Goal: Book appointment/travel/reservation

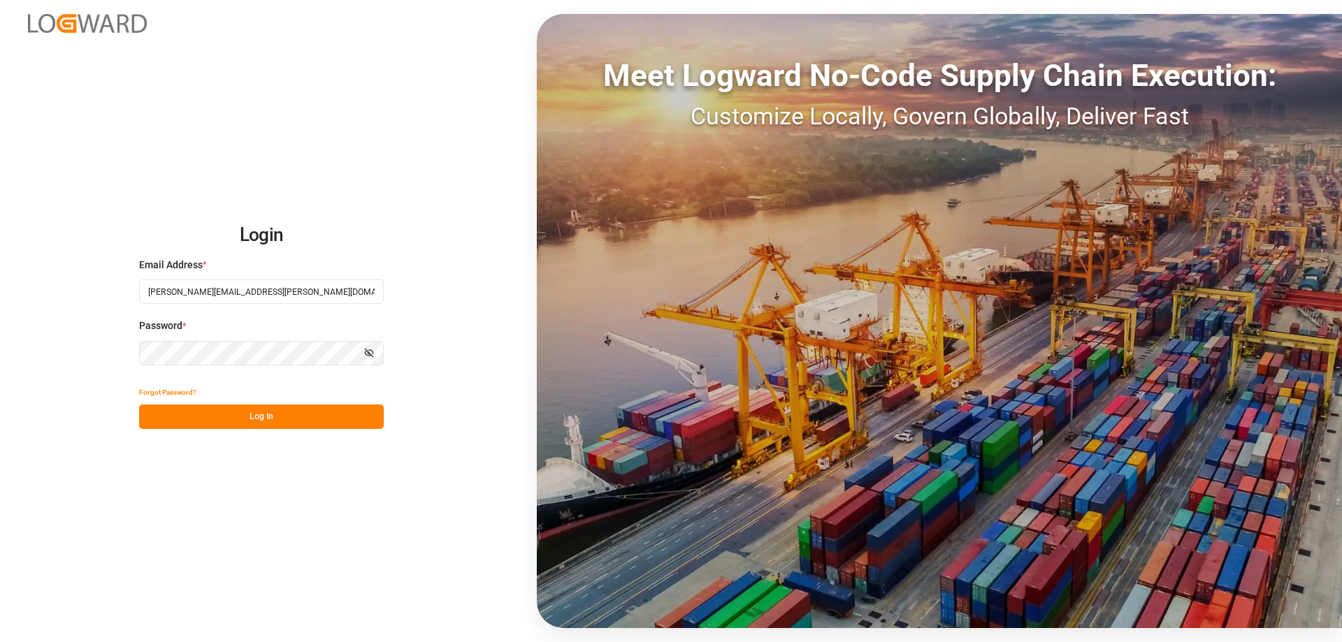
click at [333, 419] on button "Log In" at bounding box center [261, 417] width 245 height 24
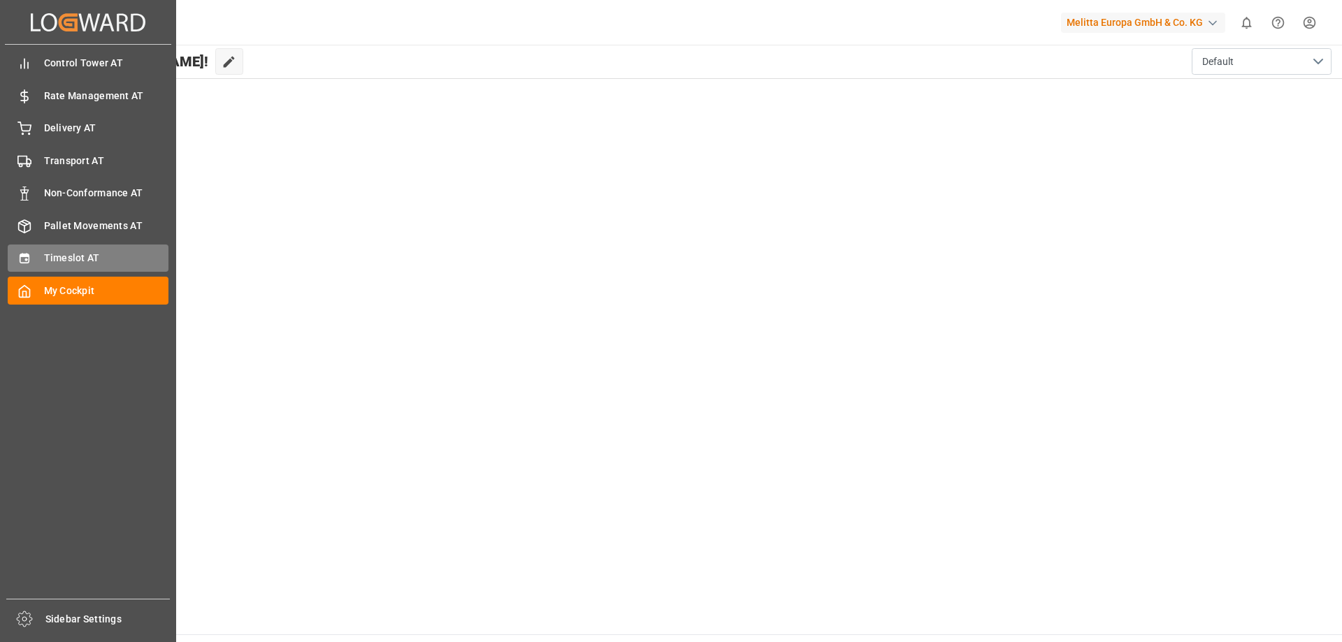
click at [64, 256] on span "Timeslot AT" at bounding box center [106, 258] width 125 height 15
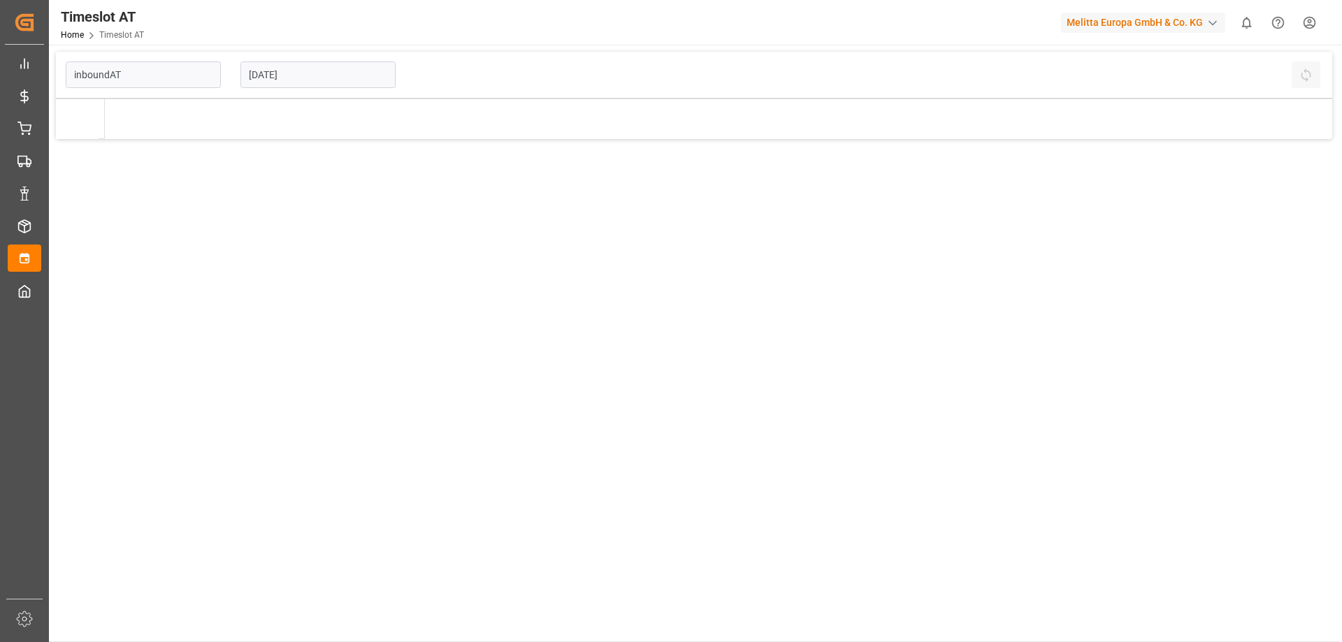
type input "Inbound AT"
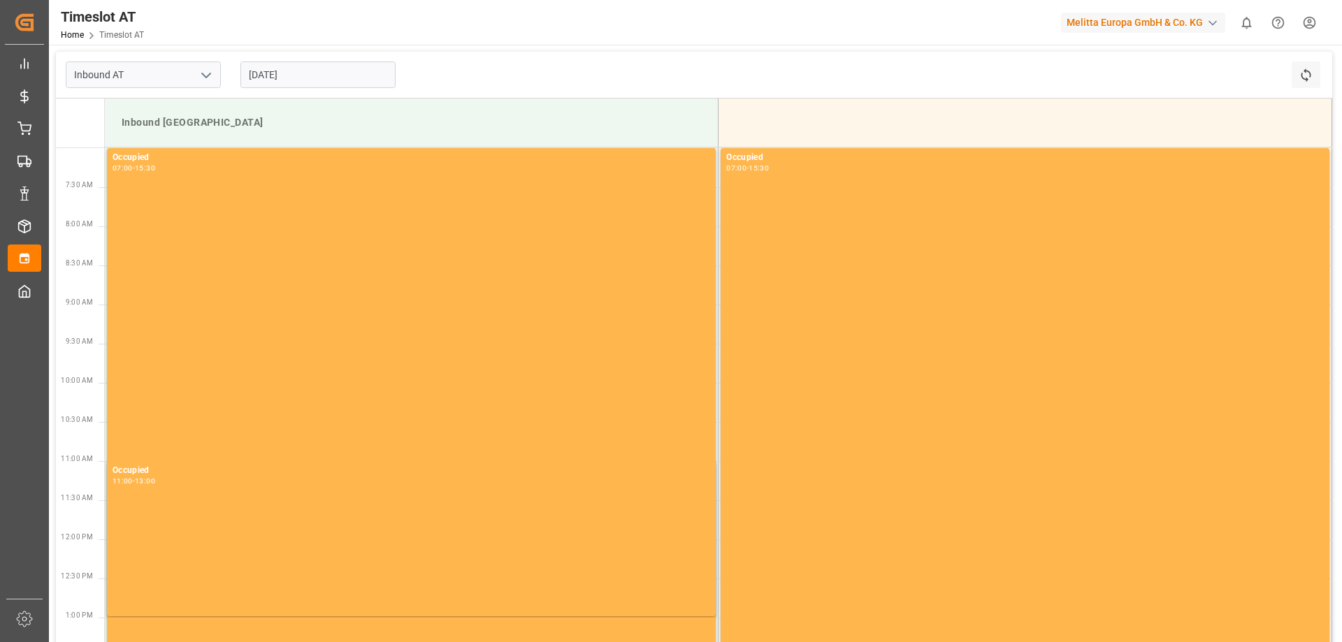
click at [302, 80] on input "[DATE]" at bounding box center [317, 75] width 155 height 27
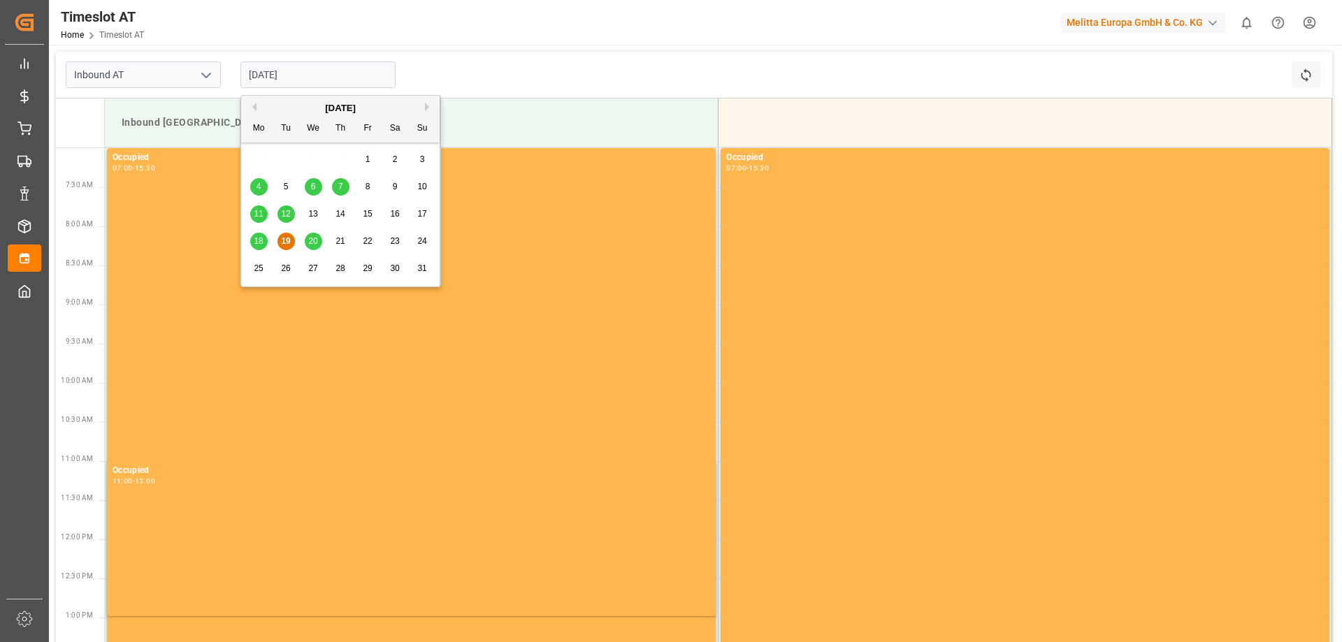
click at [342, 237] on span "21" at bounding box center [339, 241] width 9 height 10
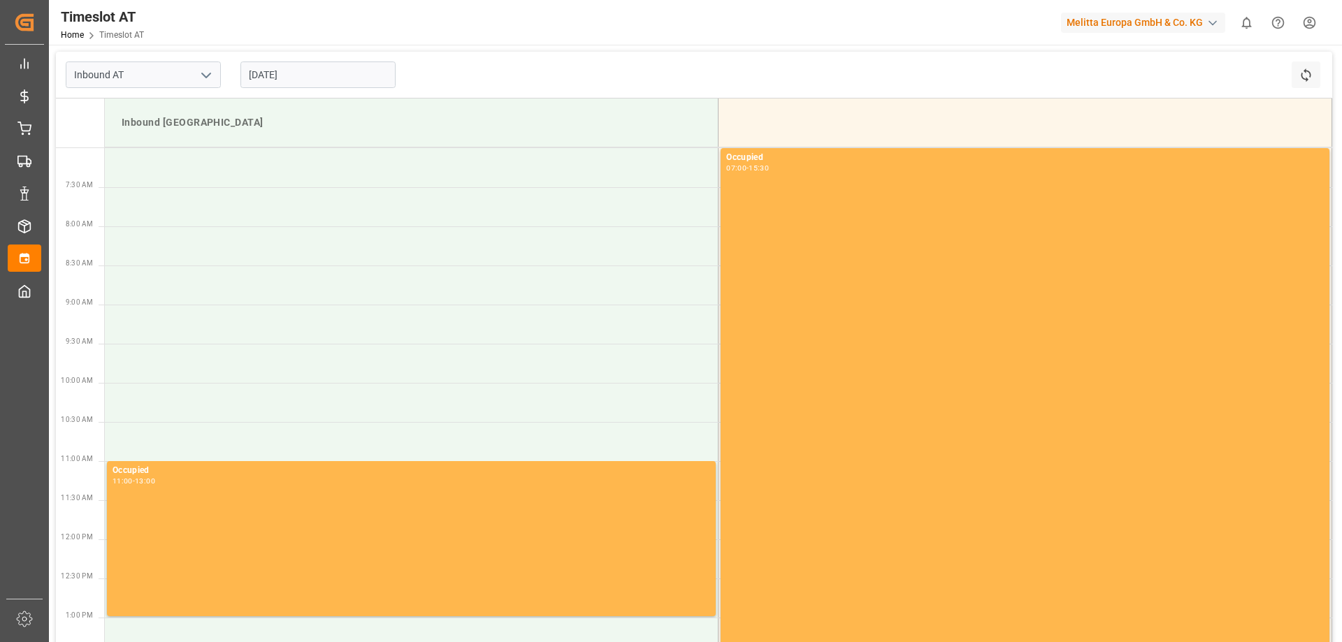
click at [280, 76] on input "[DATE]" at bounding box center [317, 75] width 155 height 27
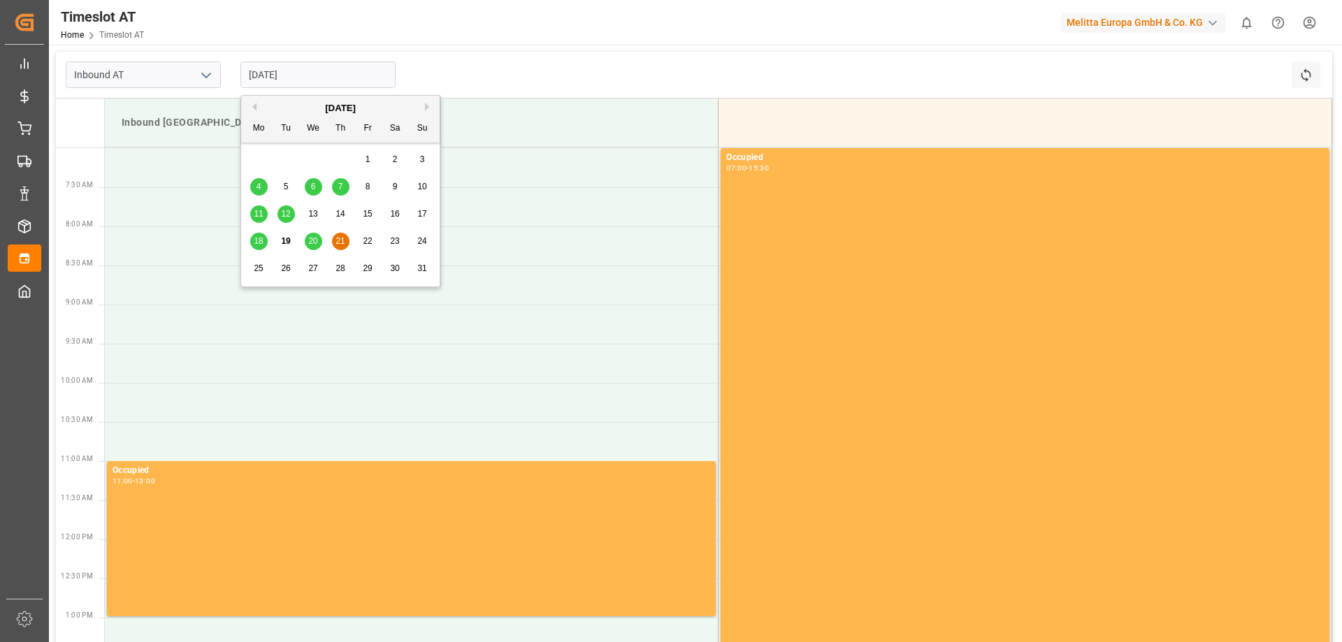
click at [310, 237] on span "20" at bounding box center [312, 241] width 9 height 10
type input "[DATE]"
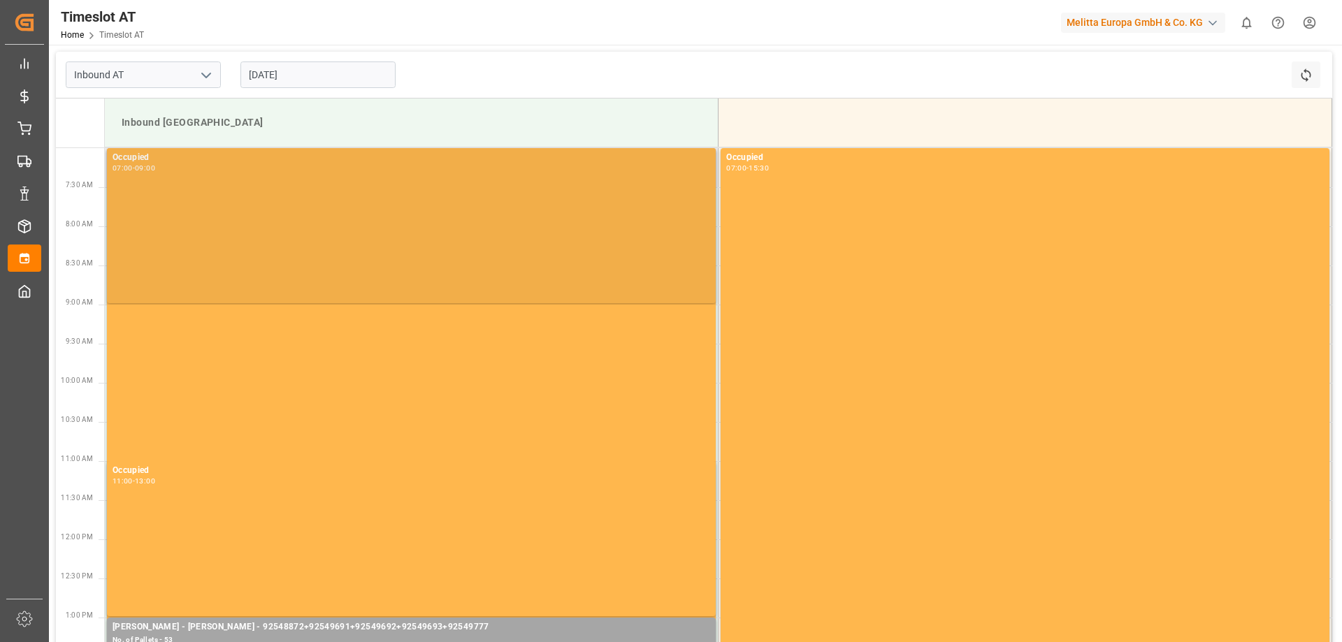
scroll to position [280, 0]
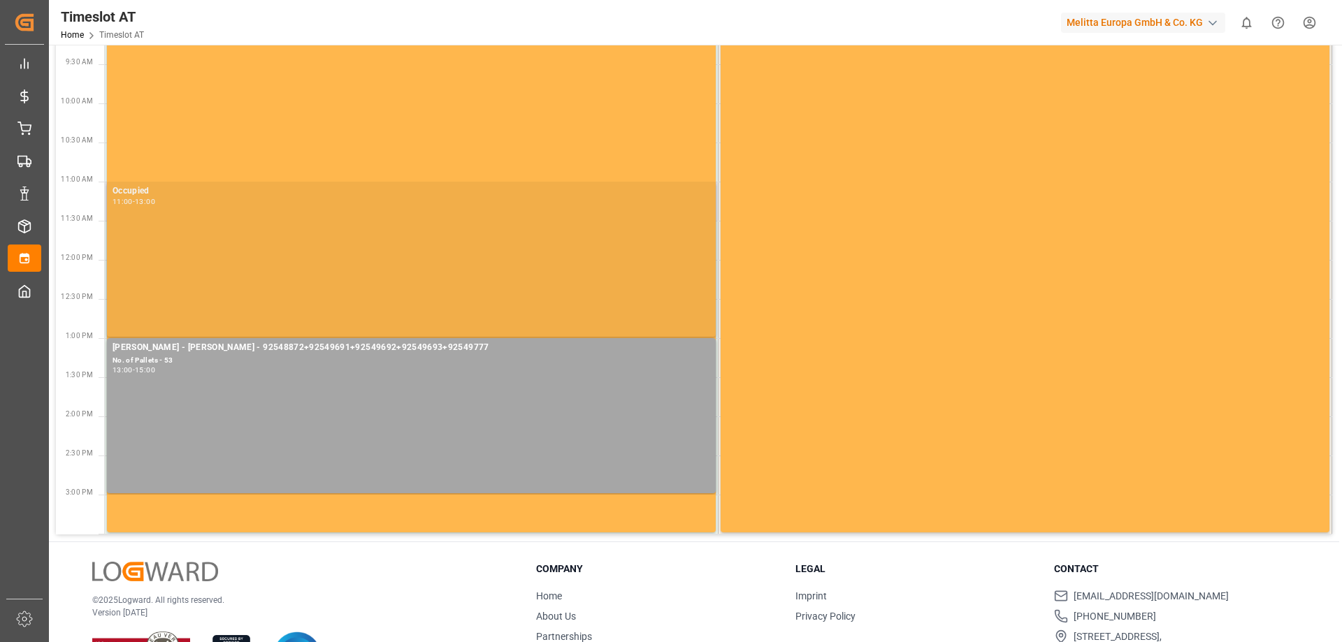
click at [297, 338] on div "Occupied 11:00 - 13:00" at bounding box center [411, 260] width 613 height 157
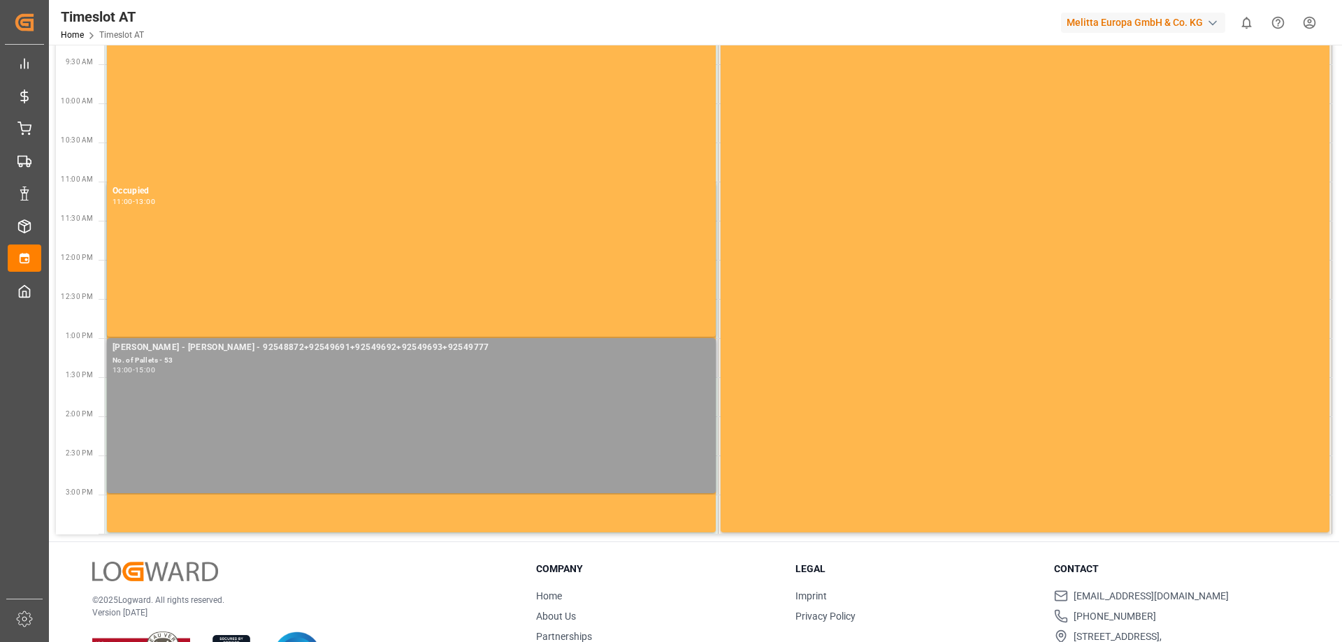
click at [312, 388] on div "[PERSON_NAME] - [PERSON_NAME] - 92548872+92549691+92549692+92549693+92549777 No…" at bounding box center [412, 416] width 598 height 150
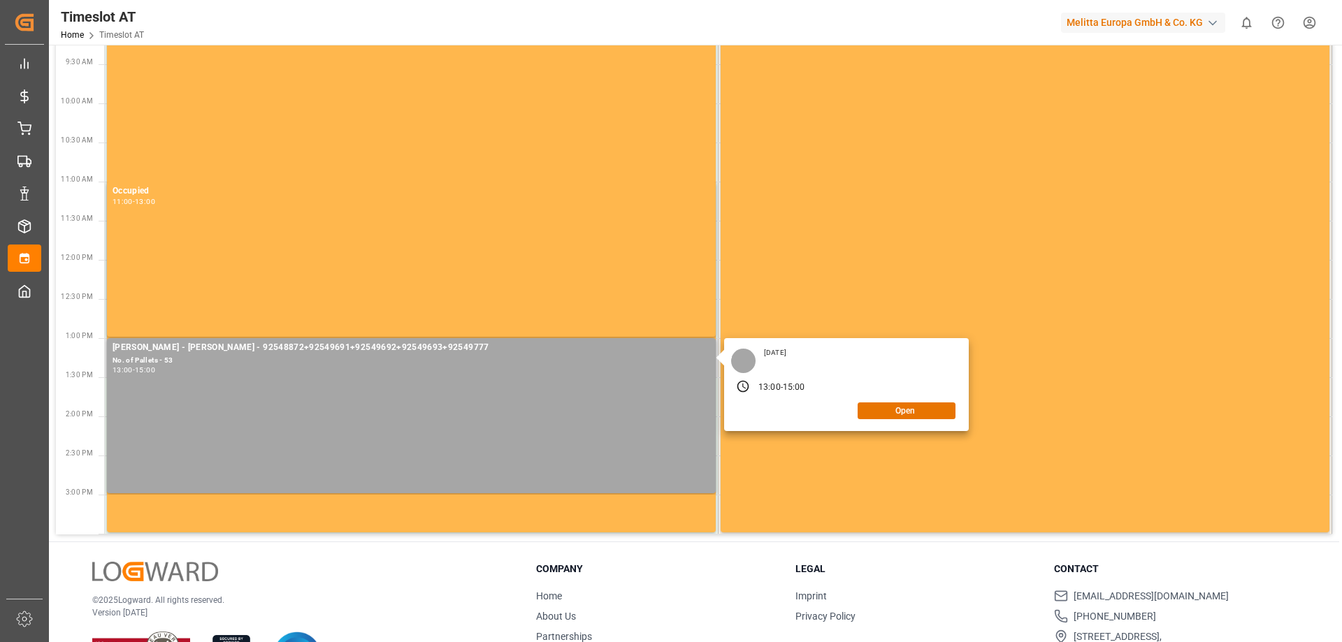
click at [883, 400] on div "[DATE] 13:00 - 15:00 Open" at bounding box center [846, 384] width 245 height 93
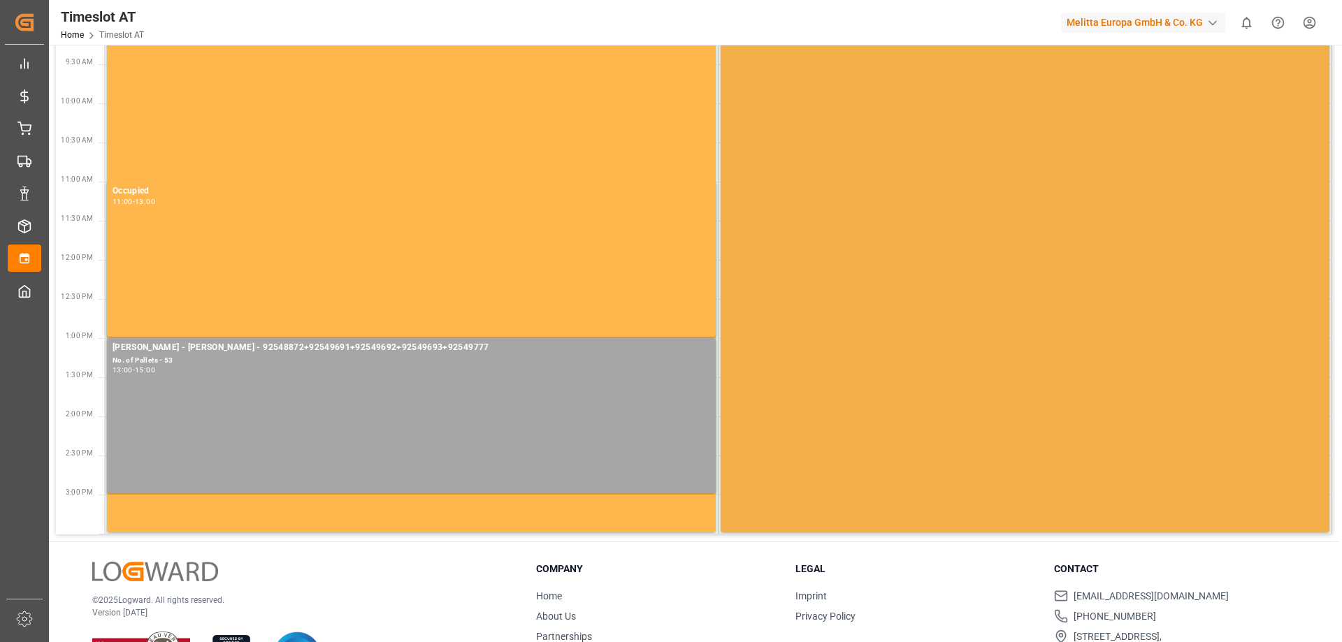
click at [887, 407] on div "Occupied 07:00 - 15:30" at bounding box center [1025, 200] width 598 height 658
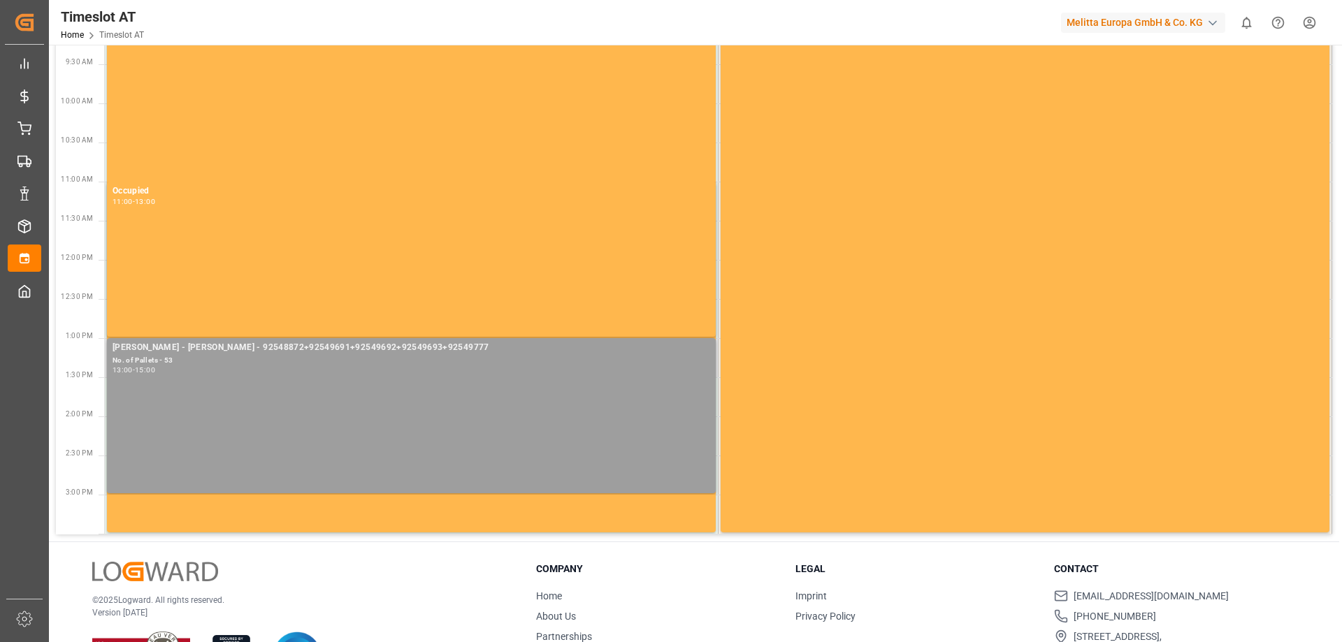
click at [561, 378] on div "[PERSON_NAME] - [PERSON_NAME] - 92548872+92549691+92549692+92549693+92549777 No…" at bounding box center [412, 416] width 598 height 150
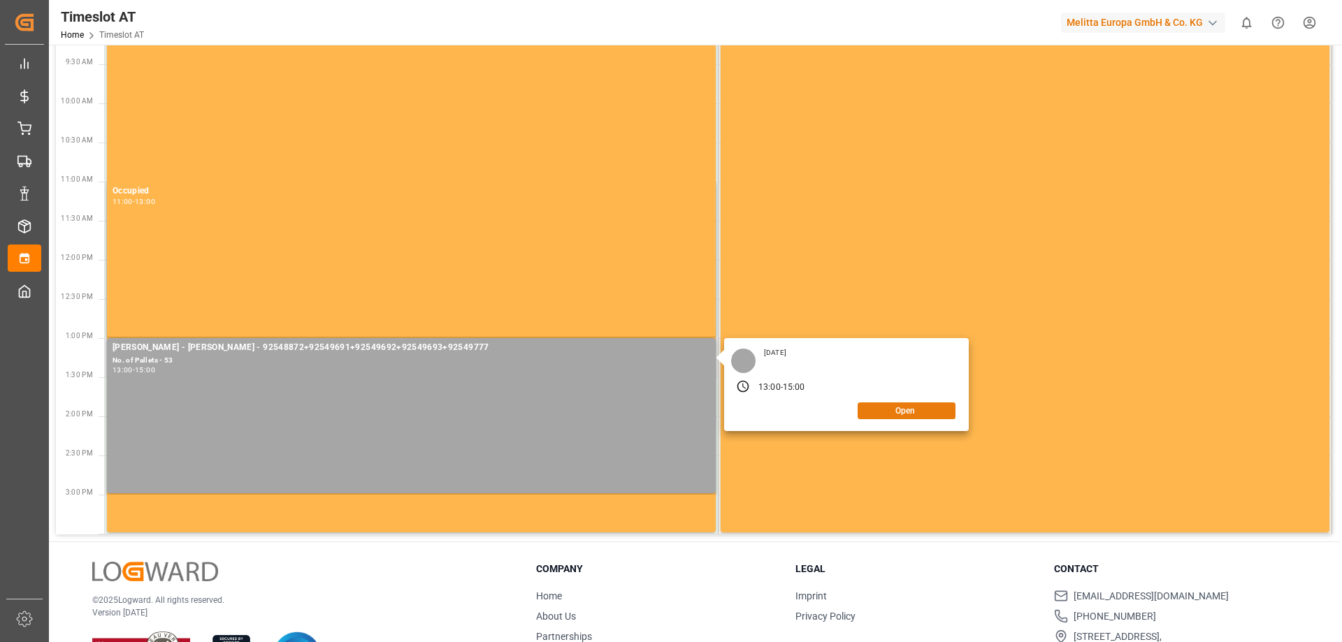
click at [897, 412] on button "Open" at bounding box center [907, 411] width 98 height 17
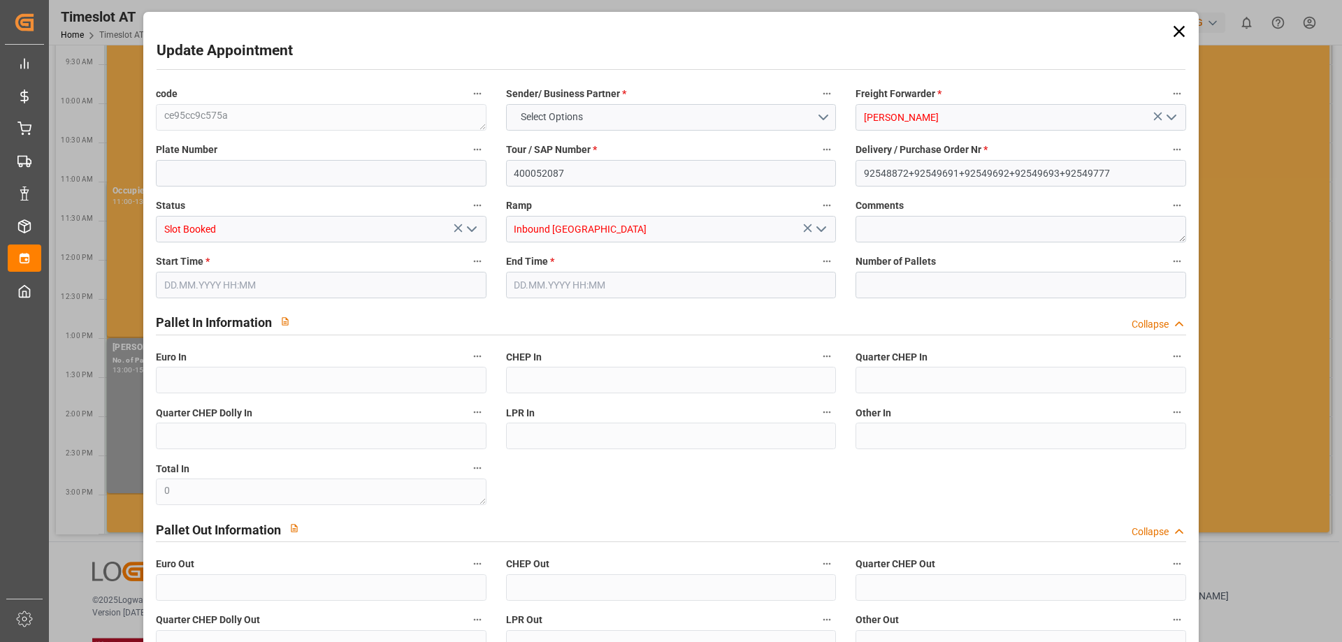
type input "53"
type input "[DATE] 13:00"
type input "[DATE] 15:00"
type input "[DATE] 11:40"
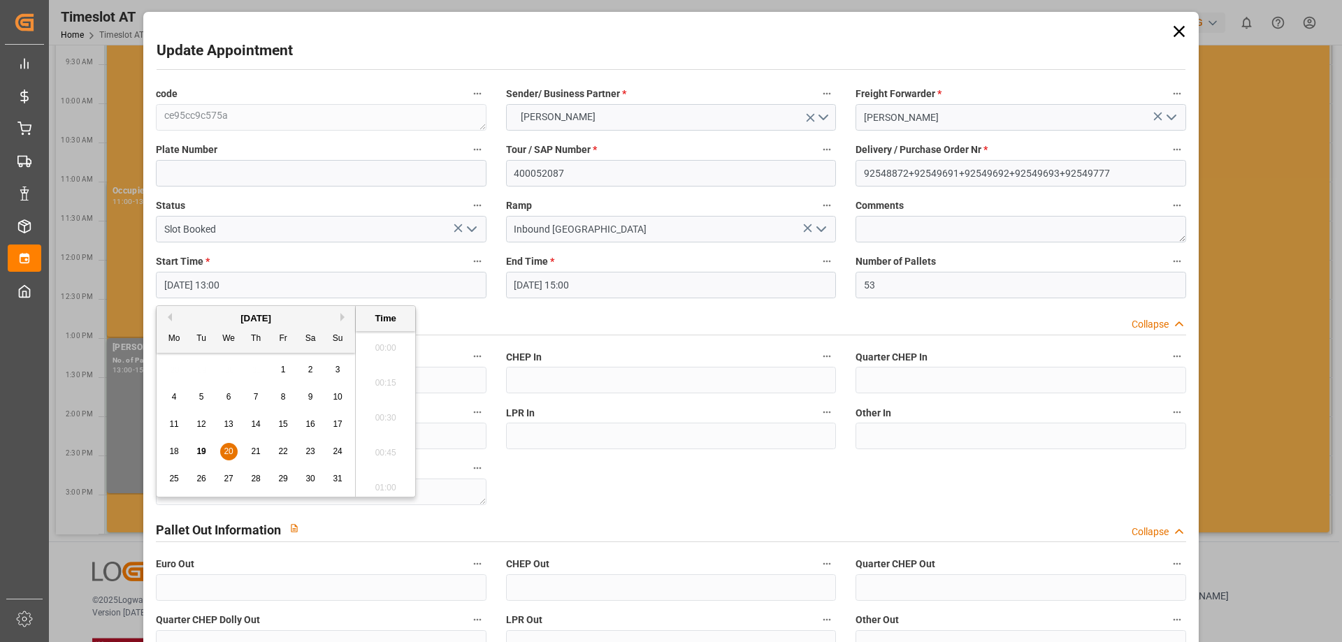
scroll to position [1752, 0]
drag, startPoint x: 254, startPoint y: 280, endPoint x: 138, endPoint y: 278, distance: 116.0
click at [138, 278] on div "Update Appointment code ce95cc9c575a Sender/ Business Partner * [PERSON_NAME] F…" at bounding box center [671, 321] width 1342 height 642
click at [253, 451] on span "21" at bounding box center [255, 452] width 9 height 10
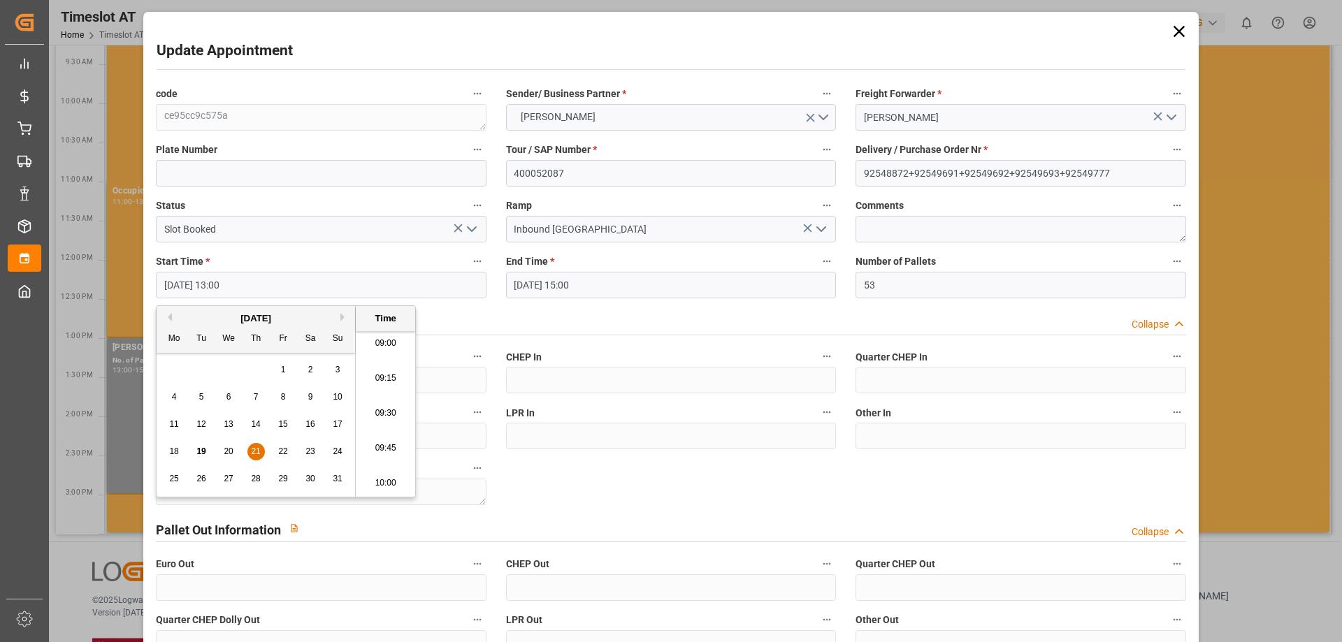
click at [391, 347] on li "09:00" at bounding box center [385, 343] width 59 height 35
type input "[DATE] 09:00"
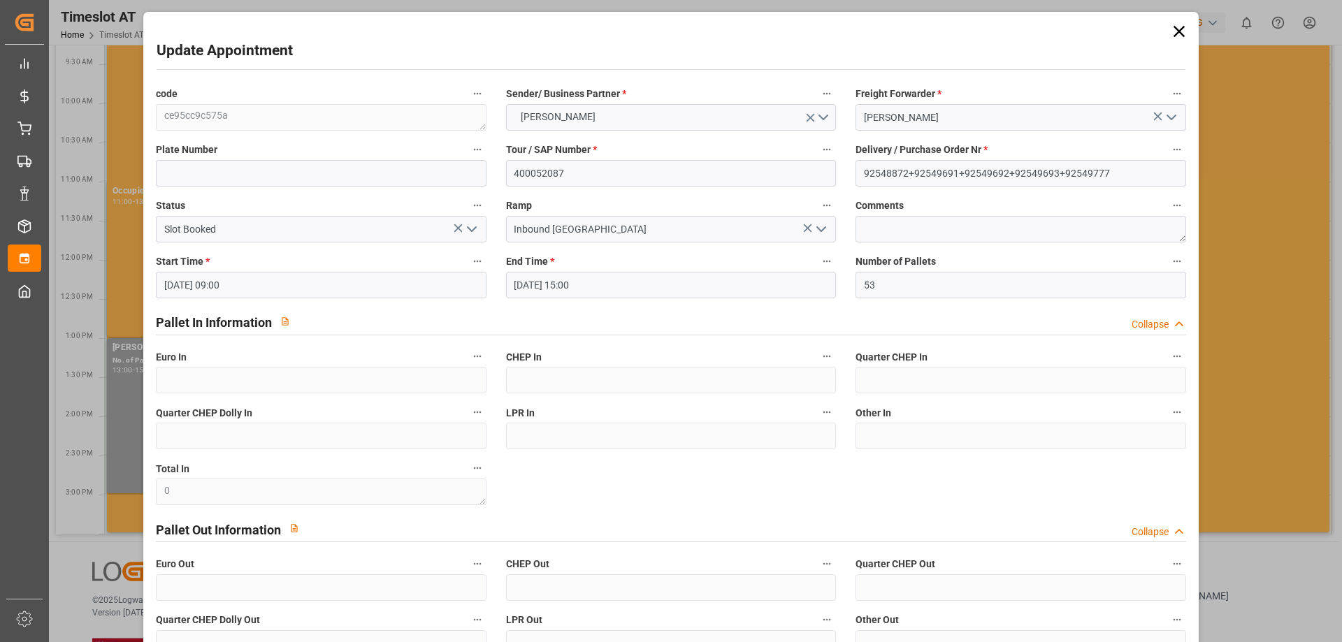
click at [603, 278] on input "[DATE] 15:00" at bounding box center [671, 285] width 330 height 27
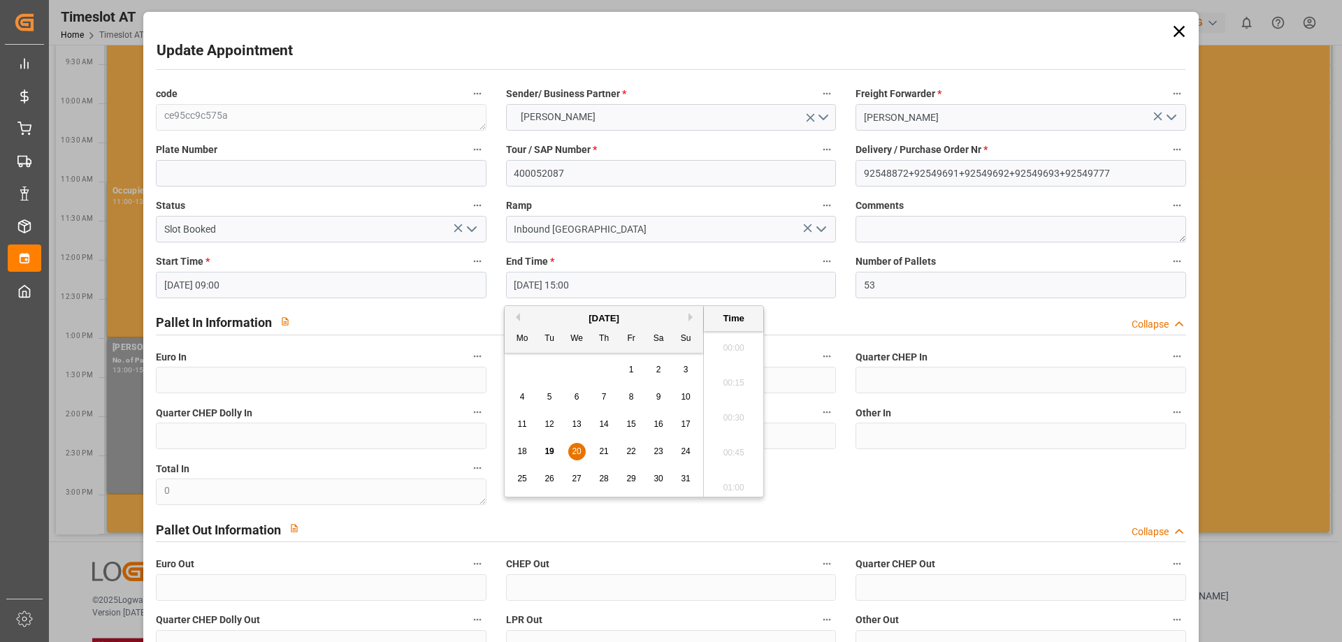
scroll to position [2032, 0]
click at [602, 451] on span "21" at bounding box center [603, 452] width 9 height 10
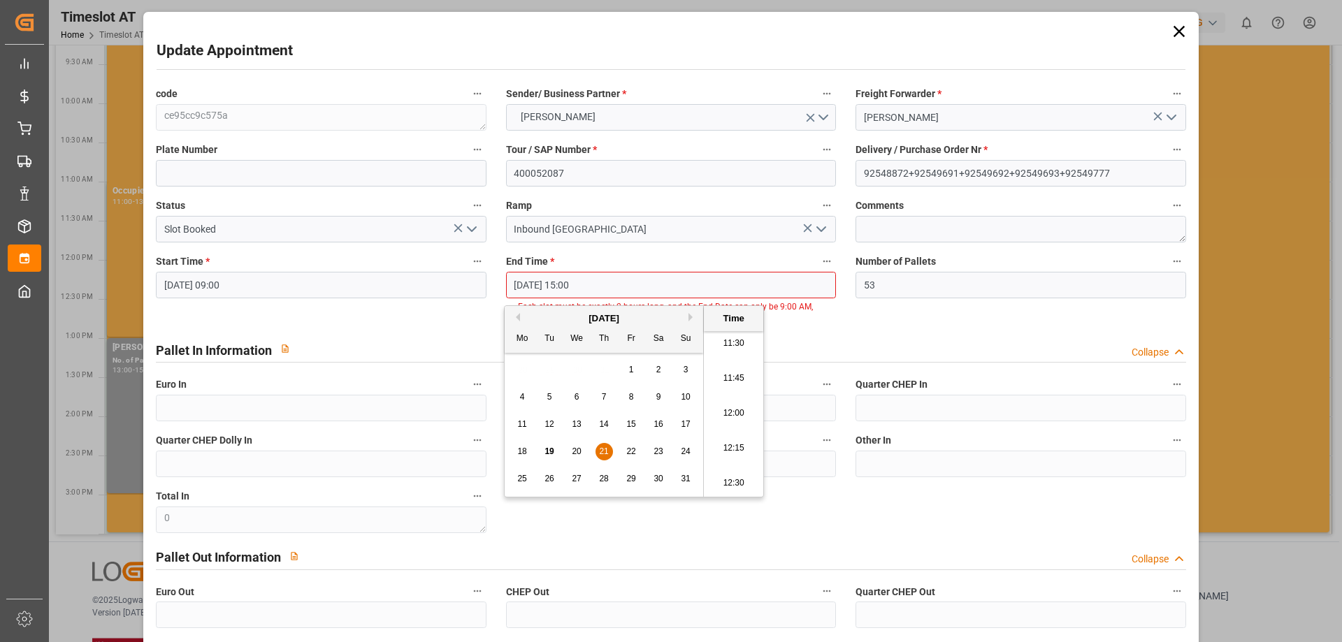
scroll to position [1542, 0]
click at [737, 343] on li "11:00" at bounding box center [733, 343] width 59 height 35
type input "[DATE] 11:00"
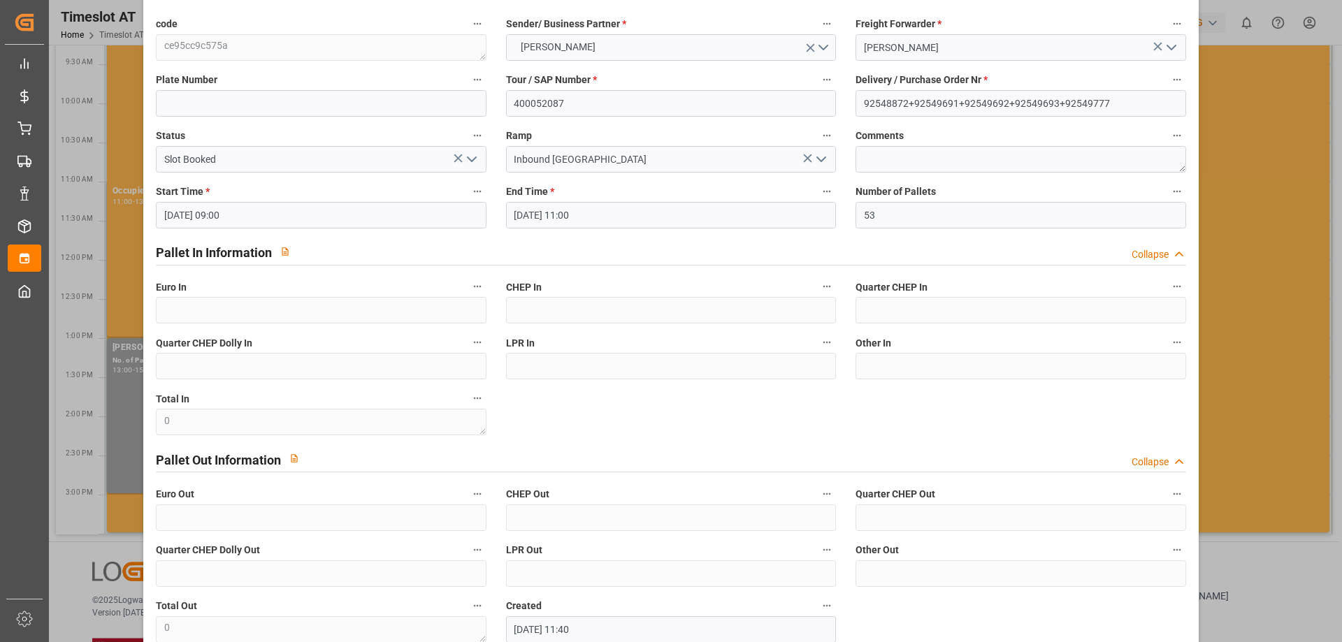
scroll to position [152, 0]
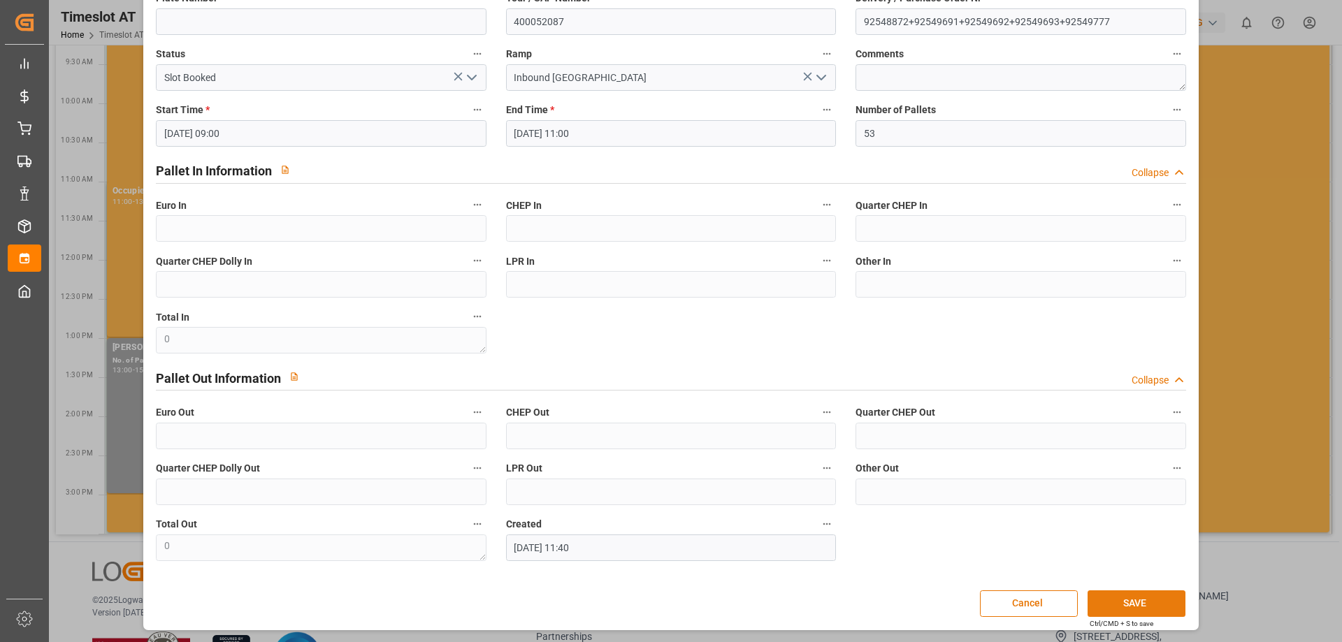
click at [1121, 598] on button "SAVE" at bounding box center [1136, 604] width 98 height 27
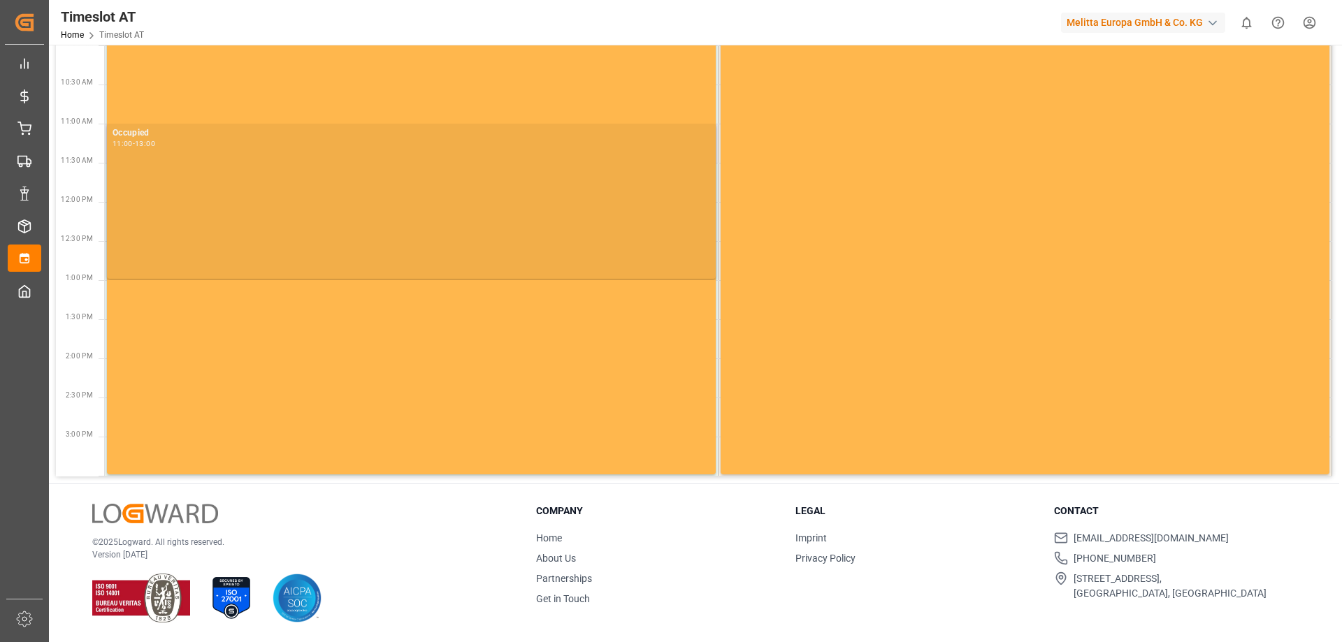
scroll to position [0, 0]
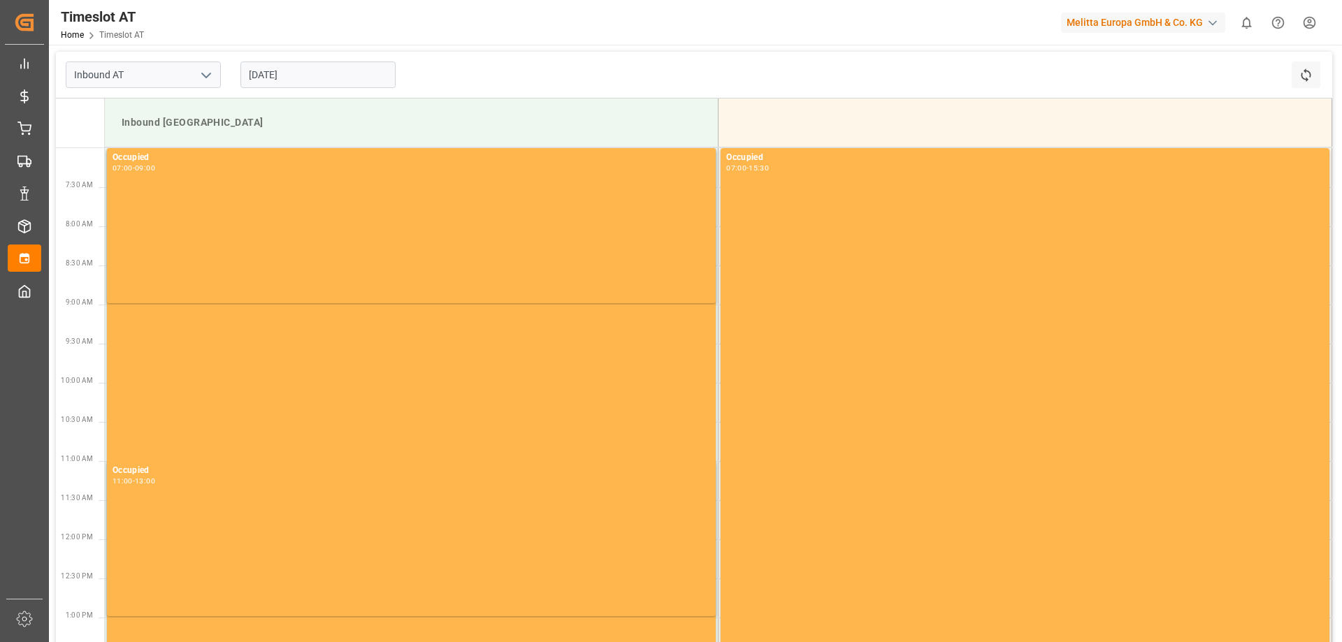
click at [293, 70] on input "[DATE]" at bounding box center [317, 75] width 155 height 27
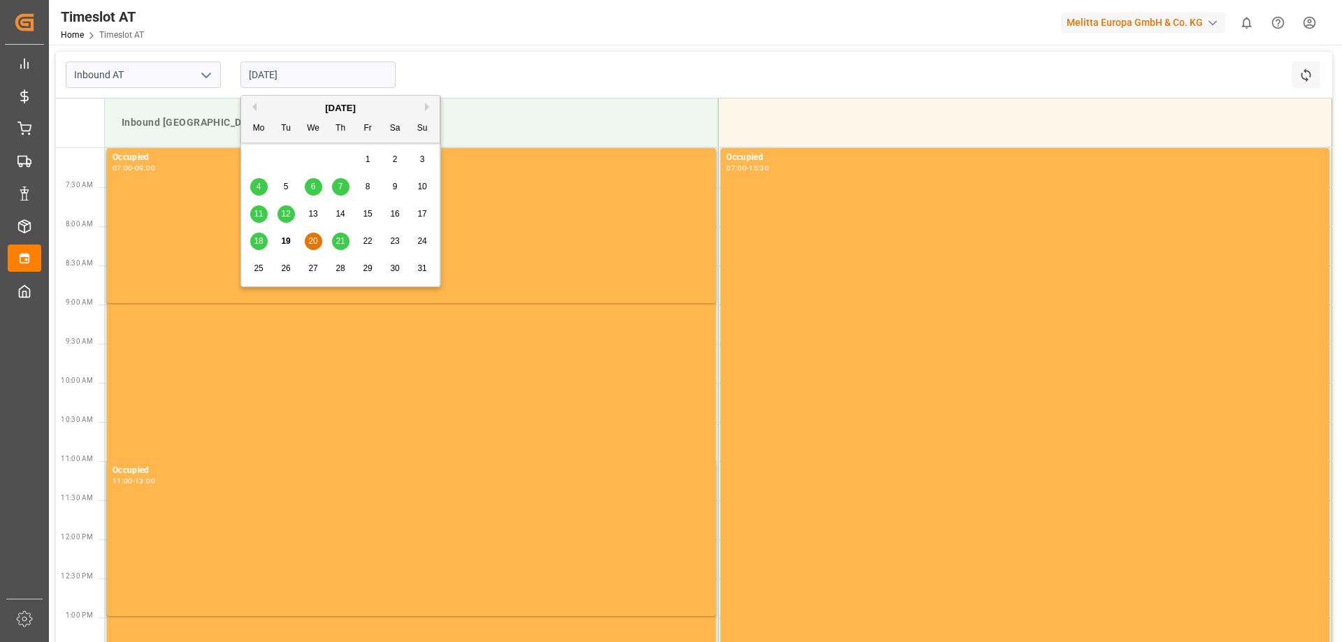
click at [344, 243] on span "21" at bounding box center [339, 241] width 9 height 10
type input "[DATE]"
